Goal: Find specific page/section: Find specific page/section

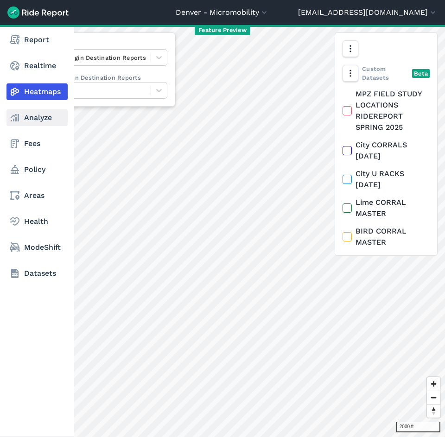
click at [23, 125] on link "Analyze" at bounding box center [36, 117] width 61 height 17
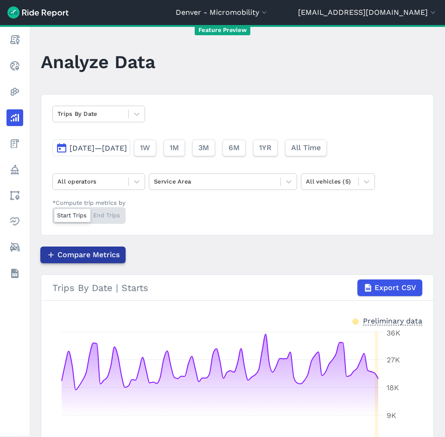
click at [59, 253] on span "Compare Metrics" at bounding box center [88, 254] width 62 height 11
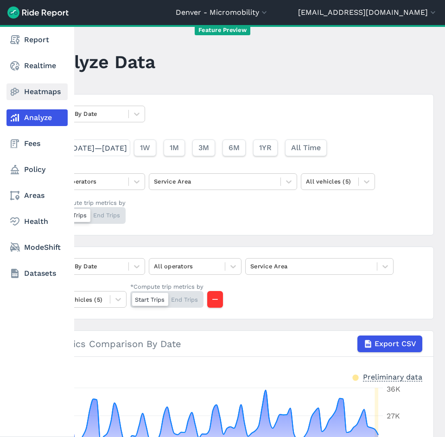
drag, startPoint x: 25, startPoint y: 92, endPoint x: 30, endPoint y: 96, distance: 5.9
click at [26, 92] on link "Heatmaps" at bounding box center [36, 91] width 61 height 17
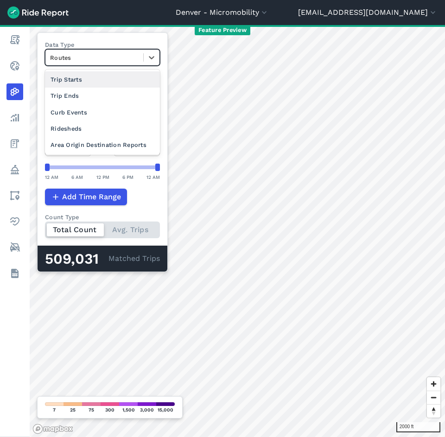
click at [121, 56] on div at bounding box center [94, 57] width 88 height 11
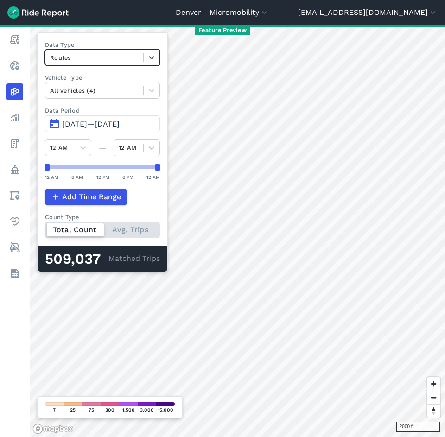
click at [121, 56] on div at bounding box center [94, 57] width 88 height 11
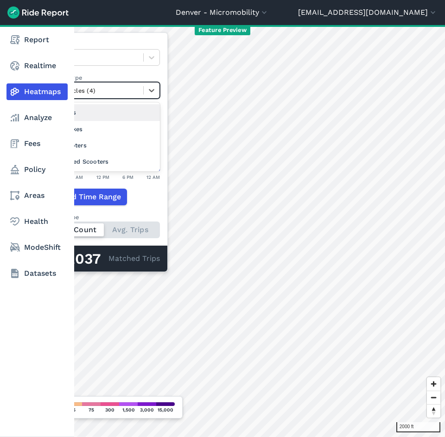
click at [143, 90] on div "All vehicles (4)" at bounding box center [94, 90] width 98 height 14
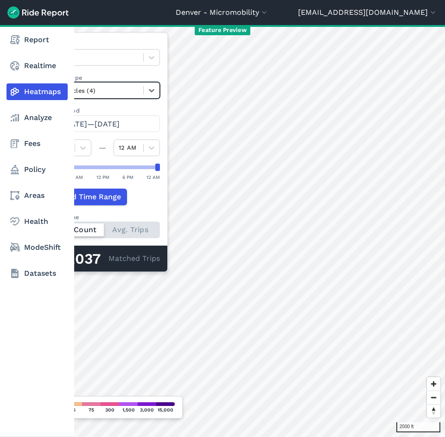
click at [143, 90] on div "All vehicles (4)" at bounding box center [94, 90] width 98 height 14
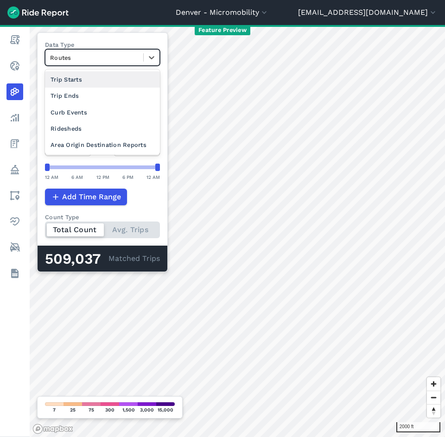
click at [95, 54] on div at bounding box center [94, 57] width 88 height 11
click at [95, 53] on div at bounding box center [94, 57] width 88 height 11
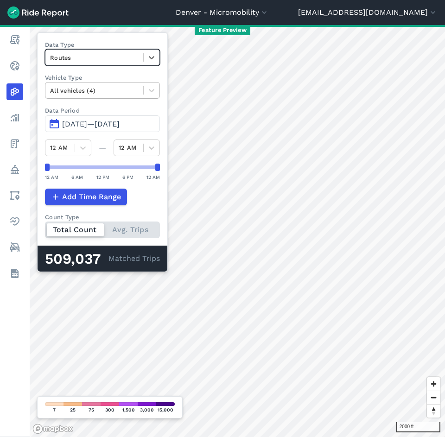
click at [82, 91] on div at bounding box center [94, 90] width 88 height 11
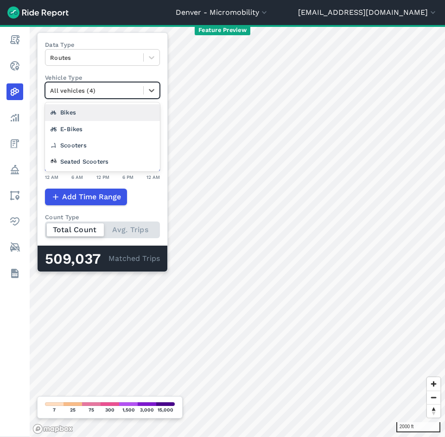
click at [82, 91] on div at bounding box center [94, 90] width 88 height 11
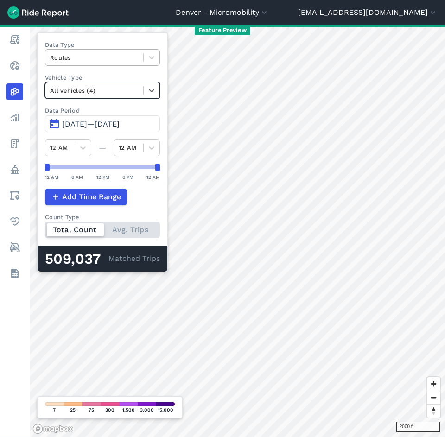
click at [83, 61] on div at bounding box center [94, 57] width 88 height 11
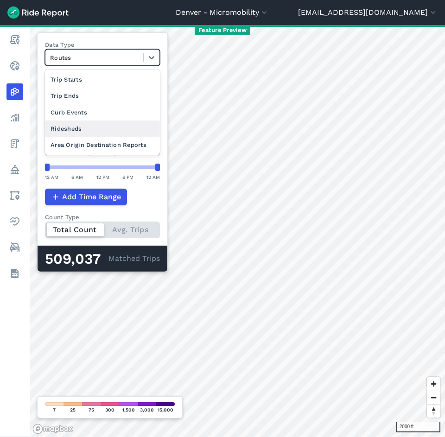
click at [104, 131] on div "Ridesheds" at bounding box center [102, 128] width 115 height 16
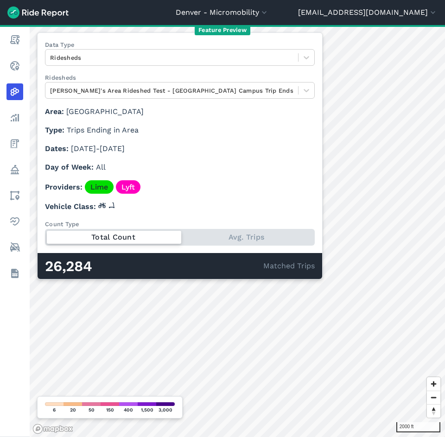
click at [98, 135] on p "Type Trips Ending in Area" at bounding box center [180, 130] width 270 height 11
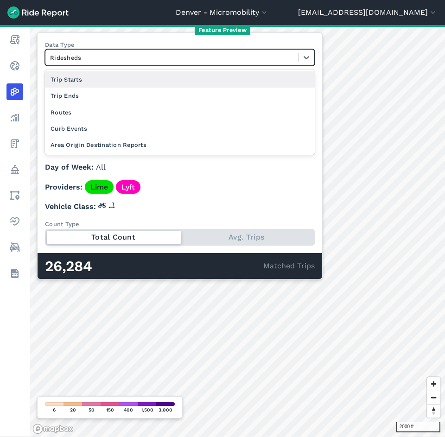
click at [144, 56] on div at bounding box center [171, 57] width 243 height 11
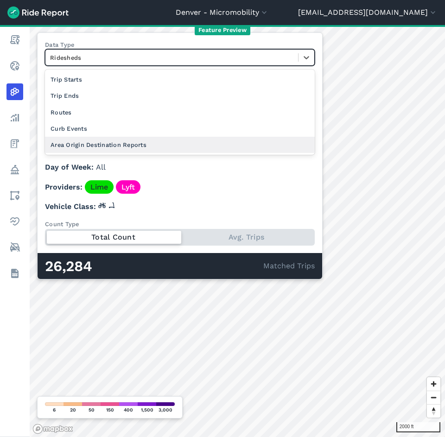
click at [123, 143] on div "Area Origin Destination Reports" at bounding box center [180, 145] width 270 height 16
